Goal: Transaction & Acquisition: Purchase product/service

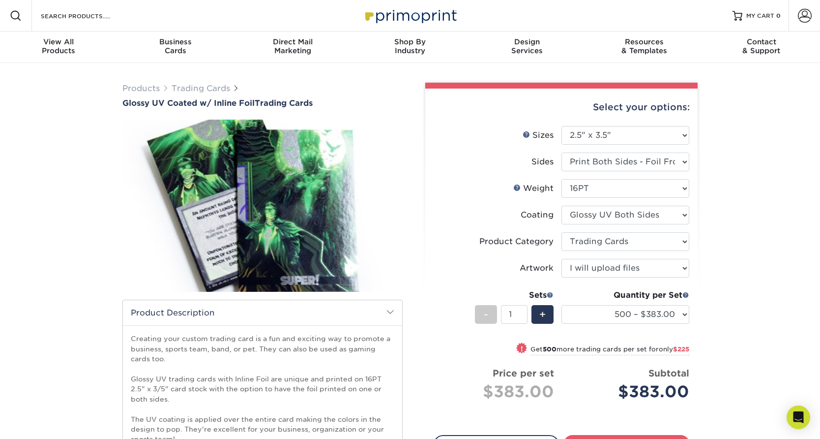
select select "2.50x3.50"
select select "c2f9bce9-36c2-409d-b101-c29d9d031e18"
select select "upload"
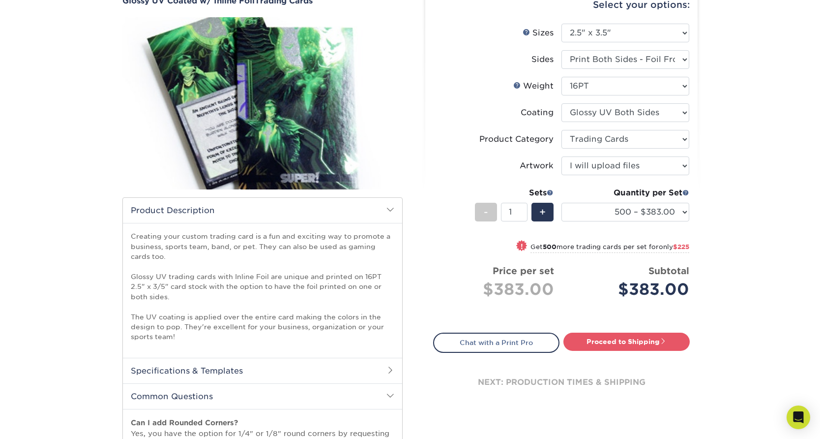
scroll to position [103, 0]
click at [646, 212] on select "500 – $383.00 1000 – $608.00 2500 – $883.00 5000 – $1252.00" at bounding box center [626, 211] width 128 height 19
click at [562, 202] on select "500 – $383.00 1000 – $608.00 2500 – $883.00 5000 – $1252.00" at bounding box center [626, 211] width 128 height 19
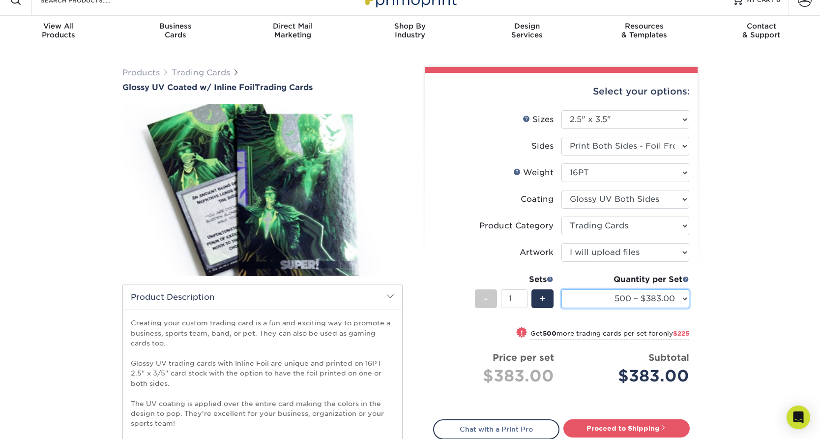
scroll to position [0, 0]
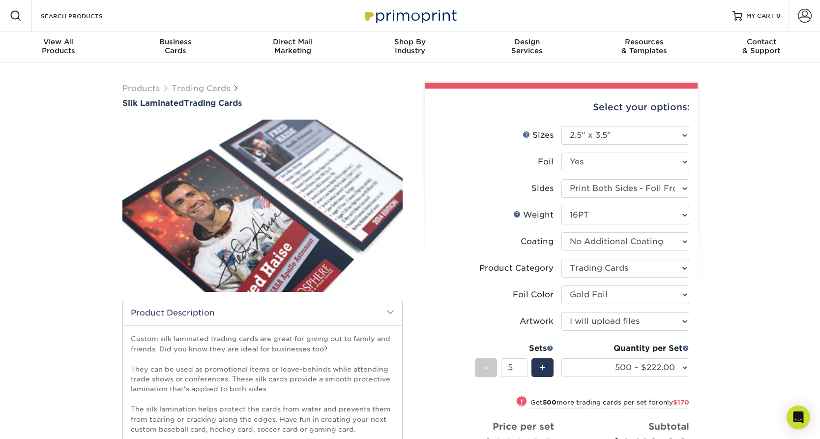
select select "2.50x3.50"
select select "upload"
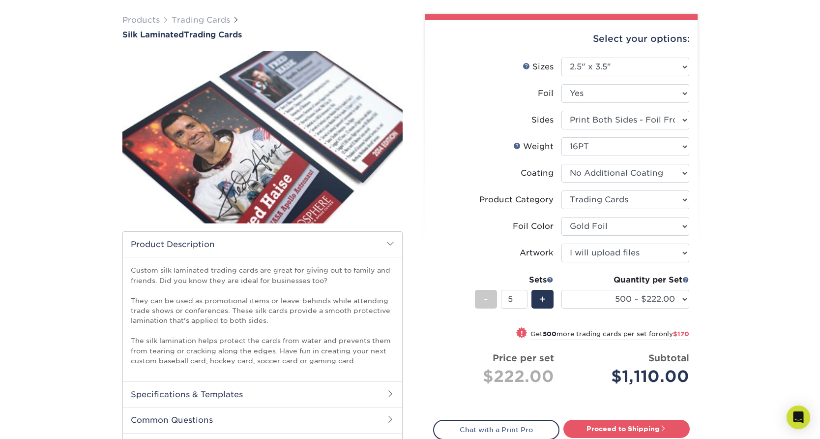
scroll to position [30, 0]
